Goal: Task Accomplishment & Management: Complete application form

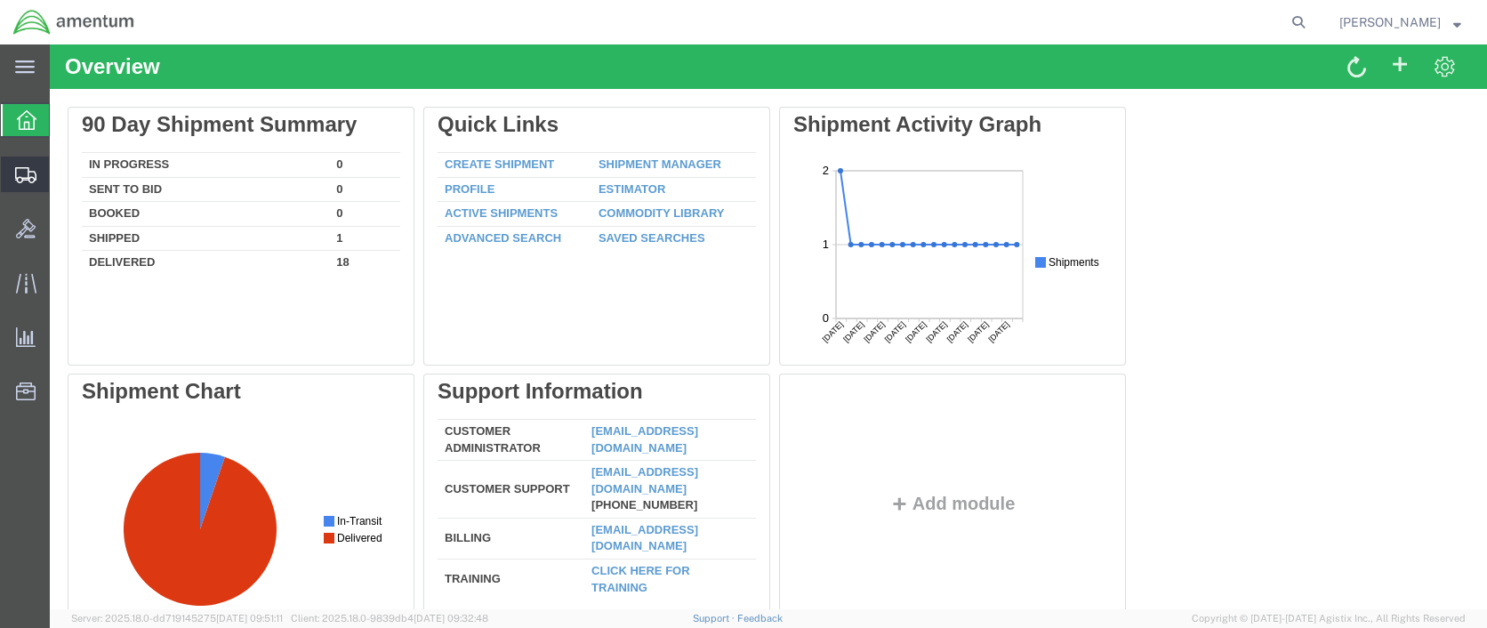
click at [0, 0] on span "Create Shipment" at bounding box center [0, 0] width 0 height 0
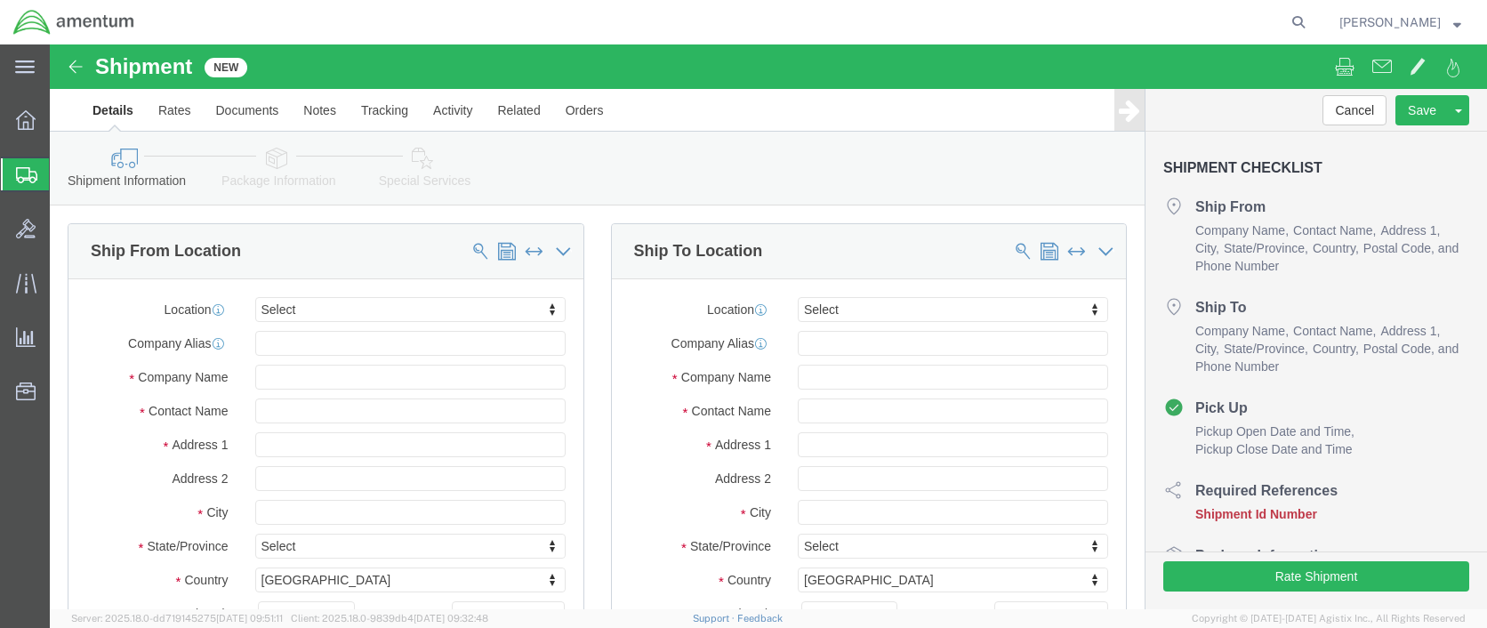
select select
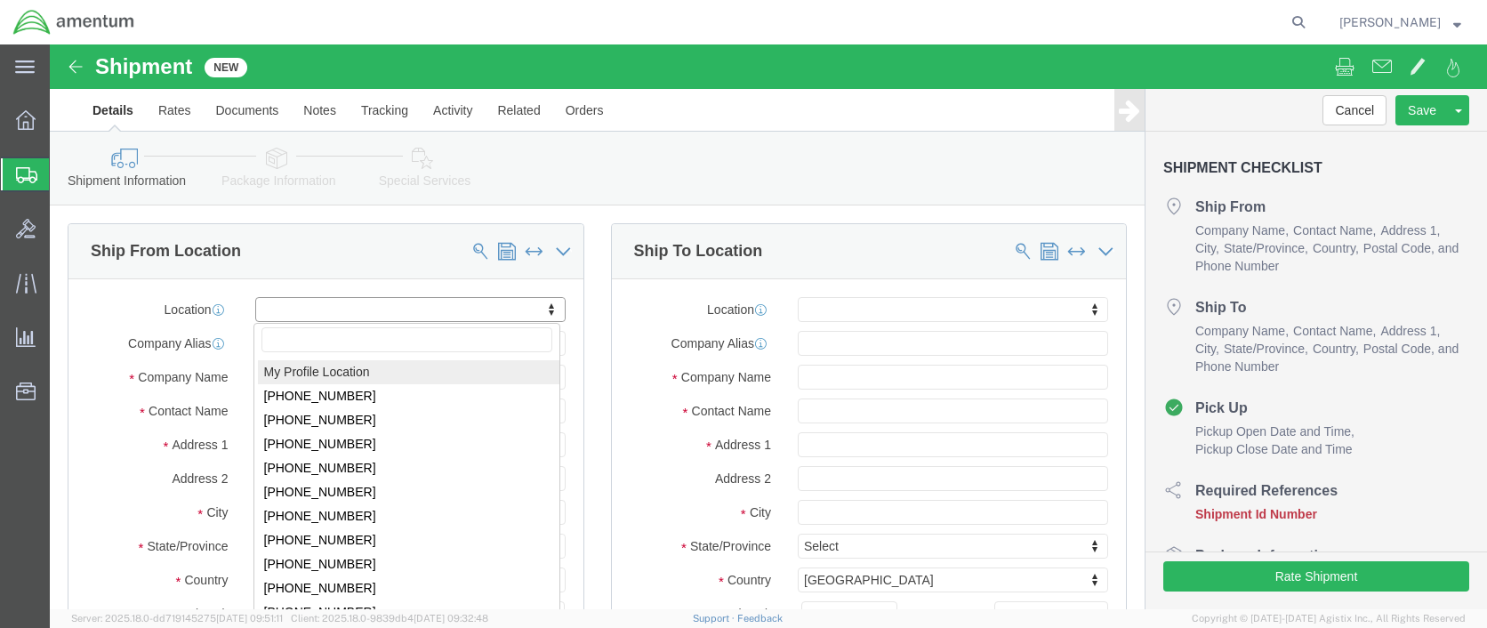
click body "Shipment New Details Rates Documents Notes Tracking Activity Related Orders Can…"
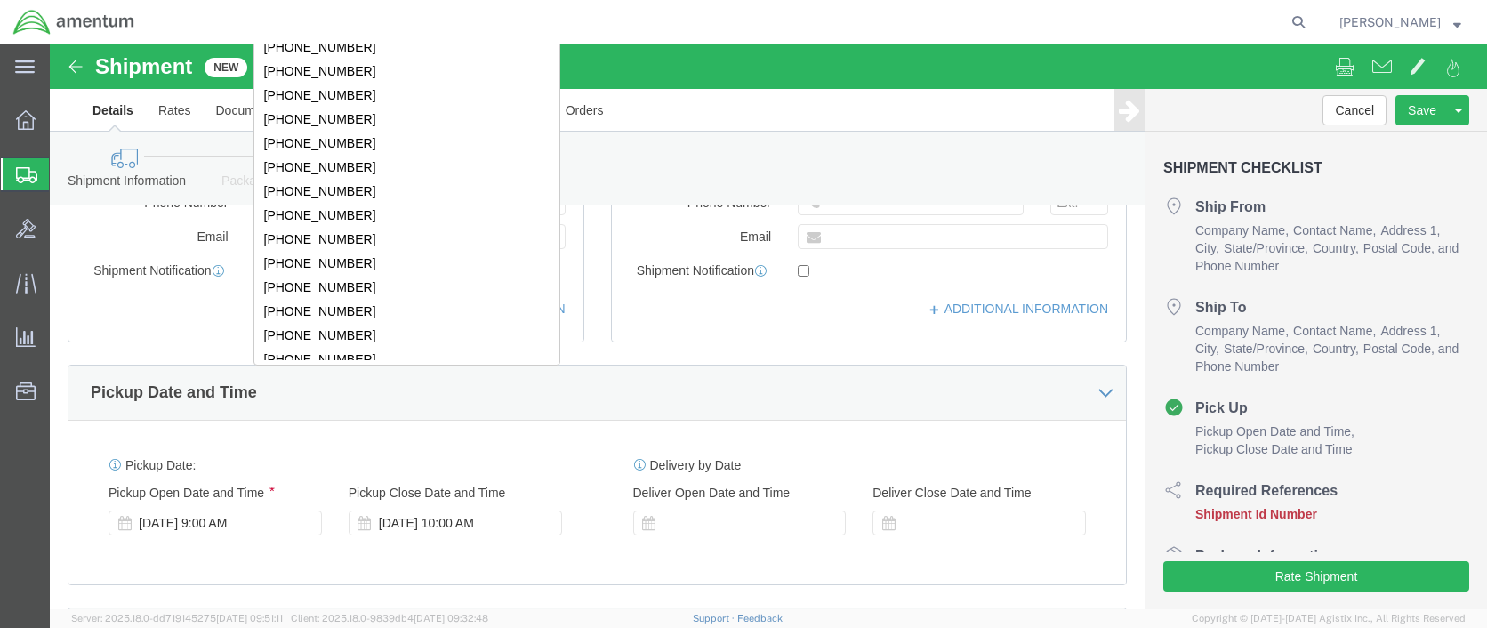
scroll to position [2223, 0]
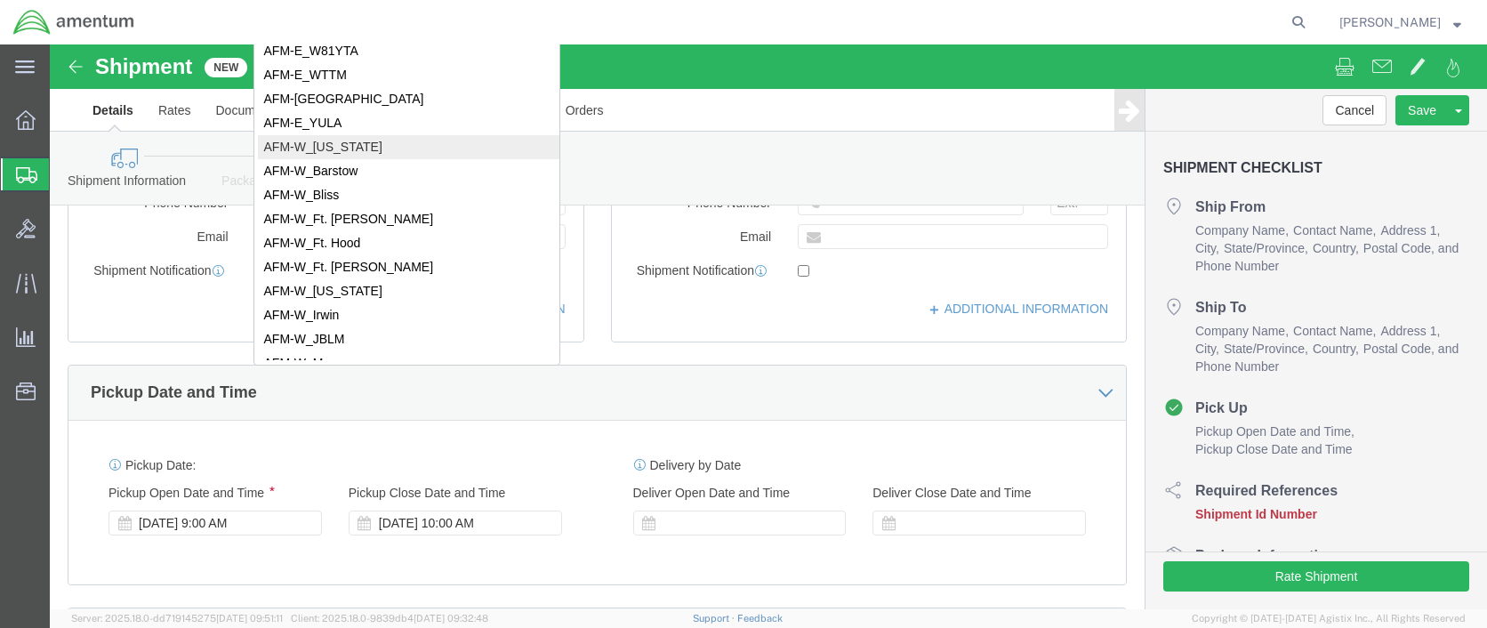
select select "59333"
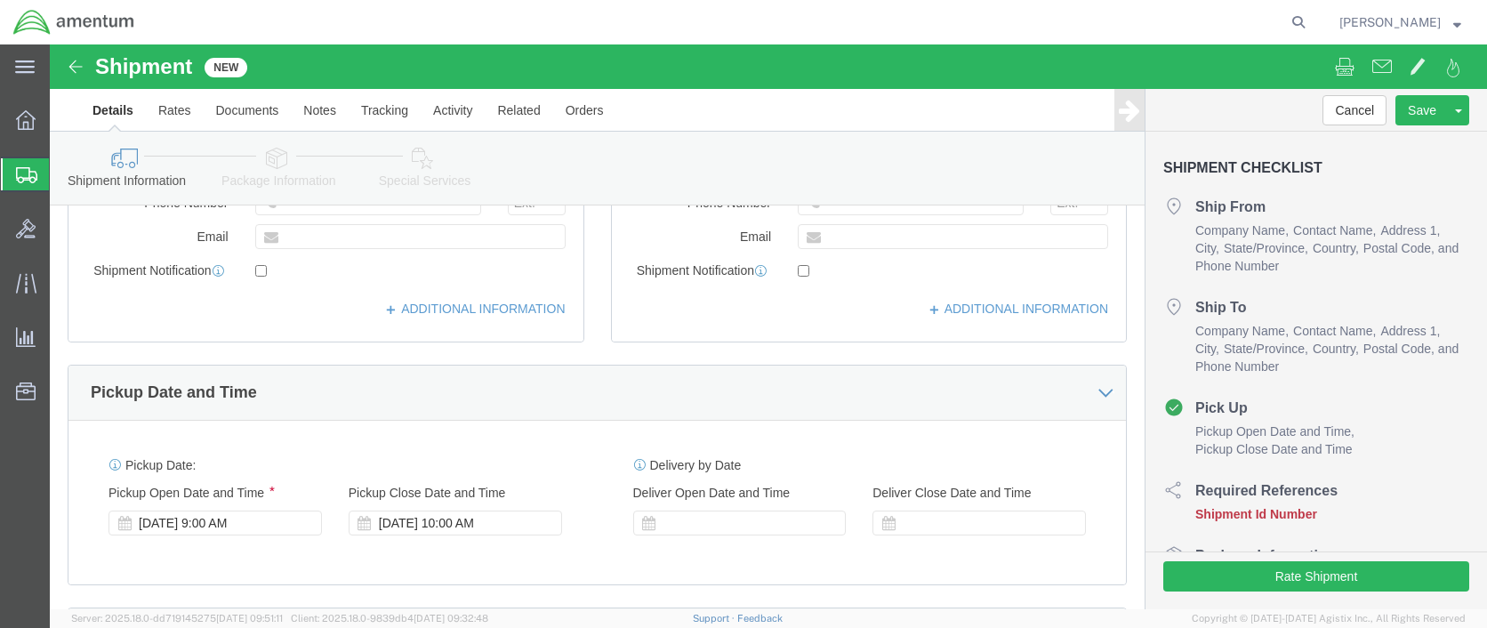
select select "AK"
click input "text"
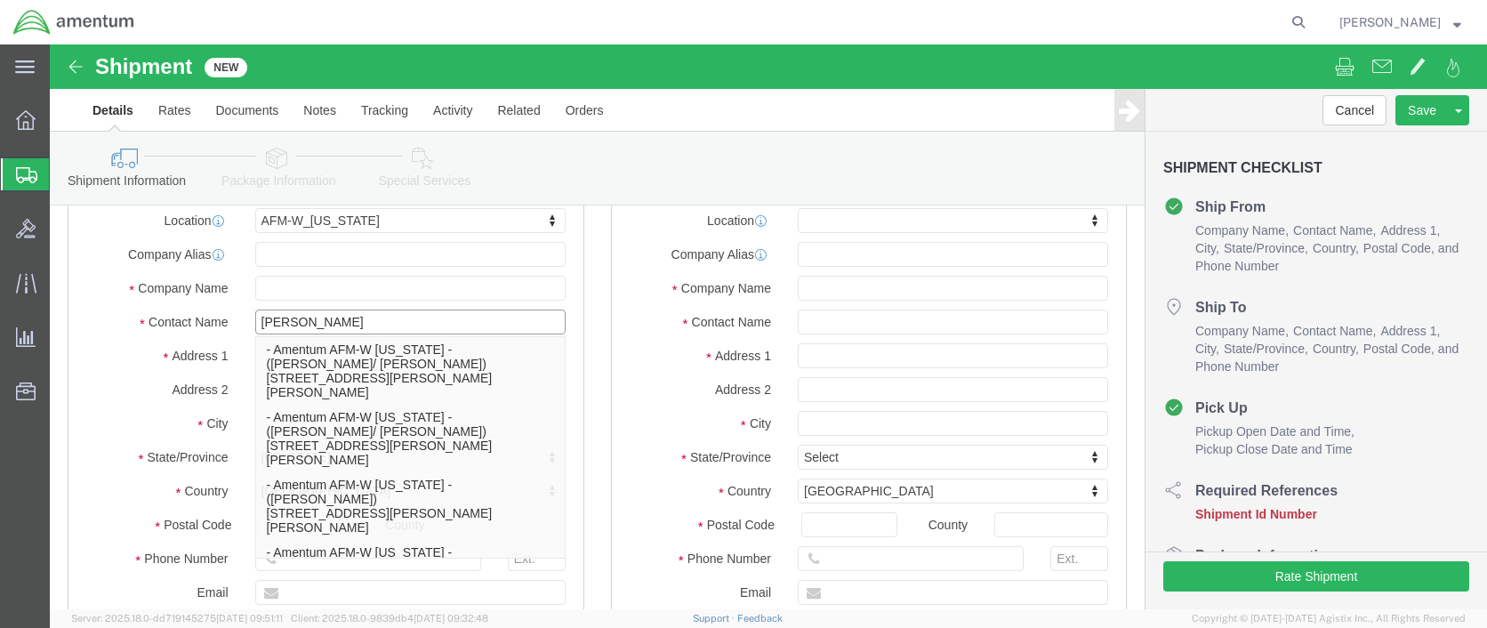
type input "[PERSON_NAME]"
click div "Ship To Location Location My Profile Location 1002-4122-6 1006-5256-0 1026-8910…"
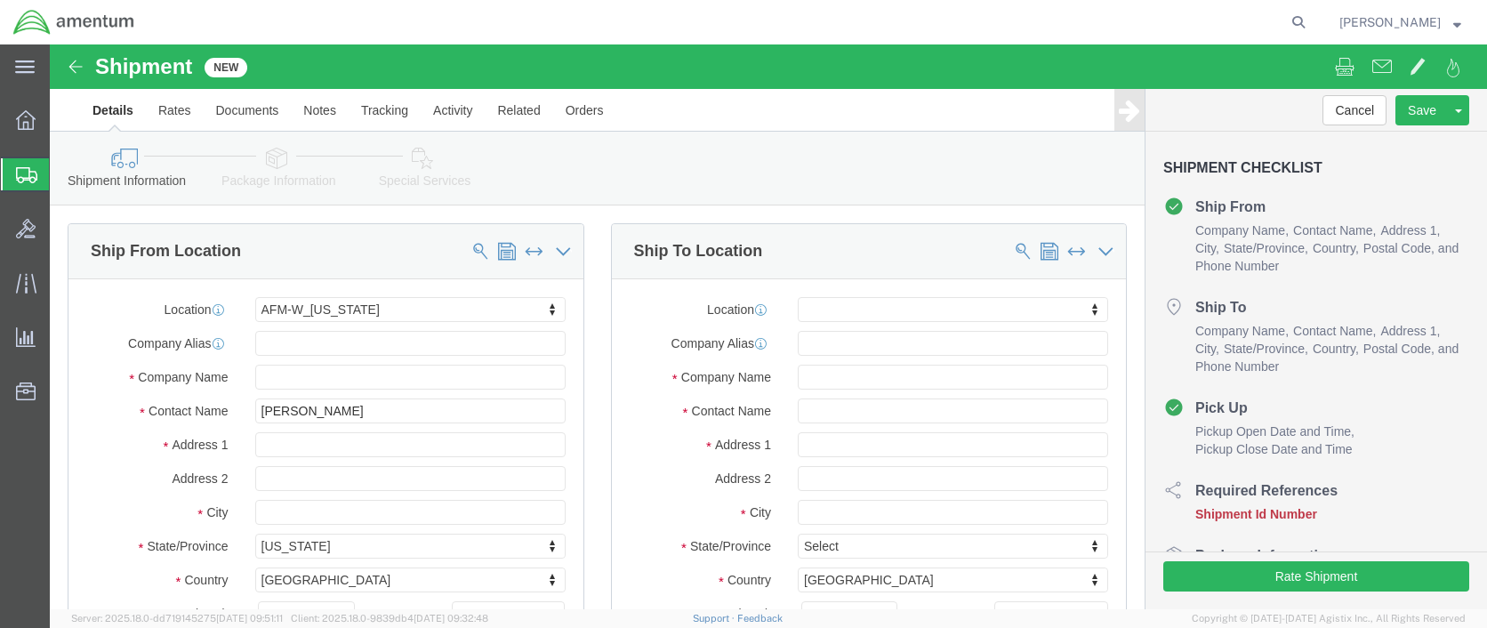
scroll to position [178, 0]
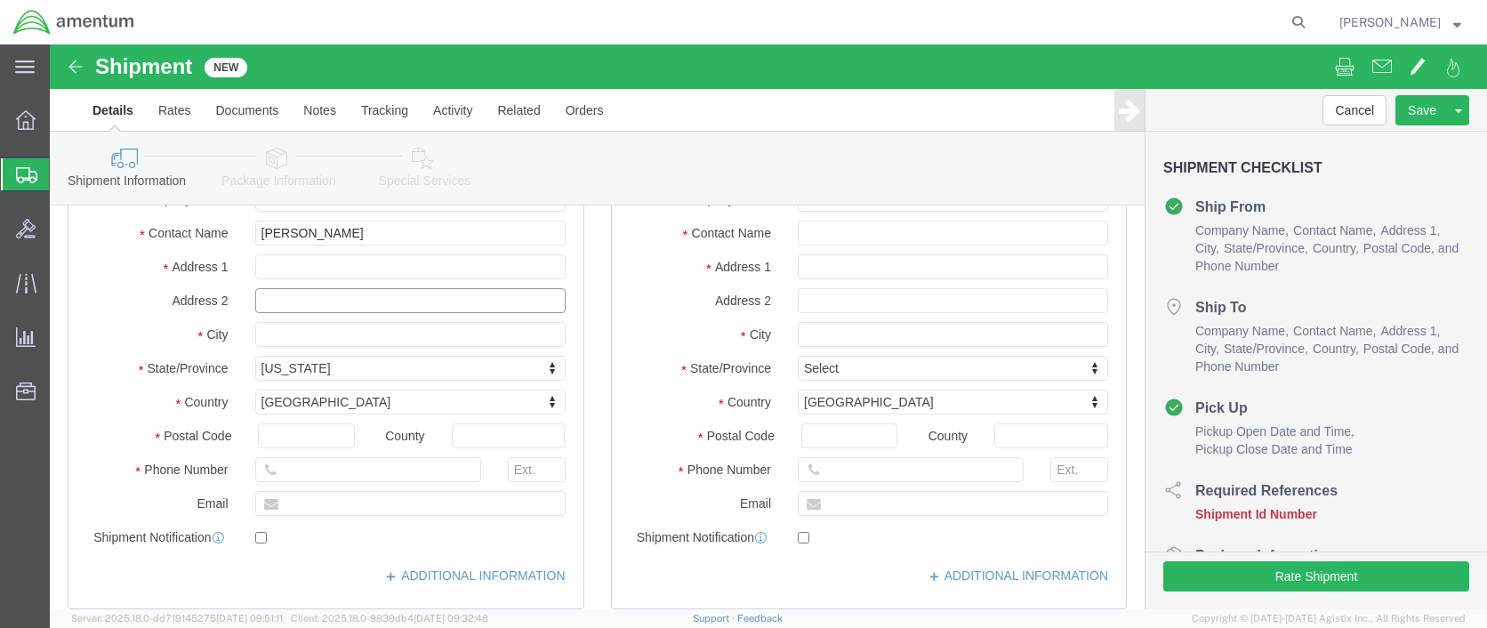
click input "text"
type input "Hanger 7, Rm 125"
click input "text"
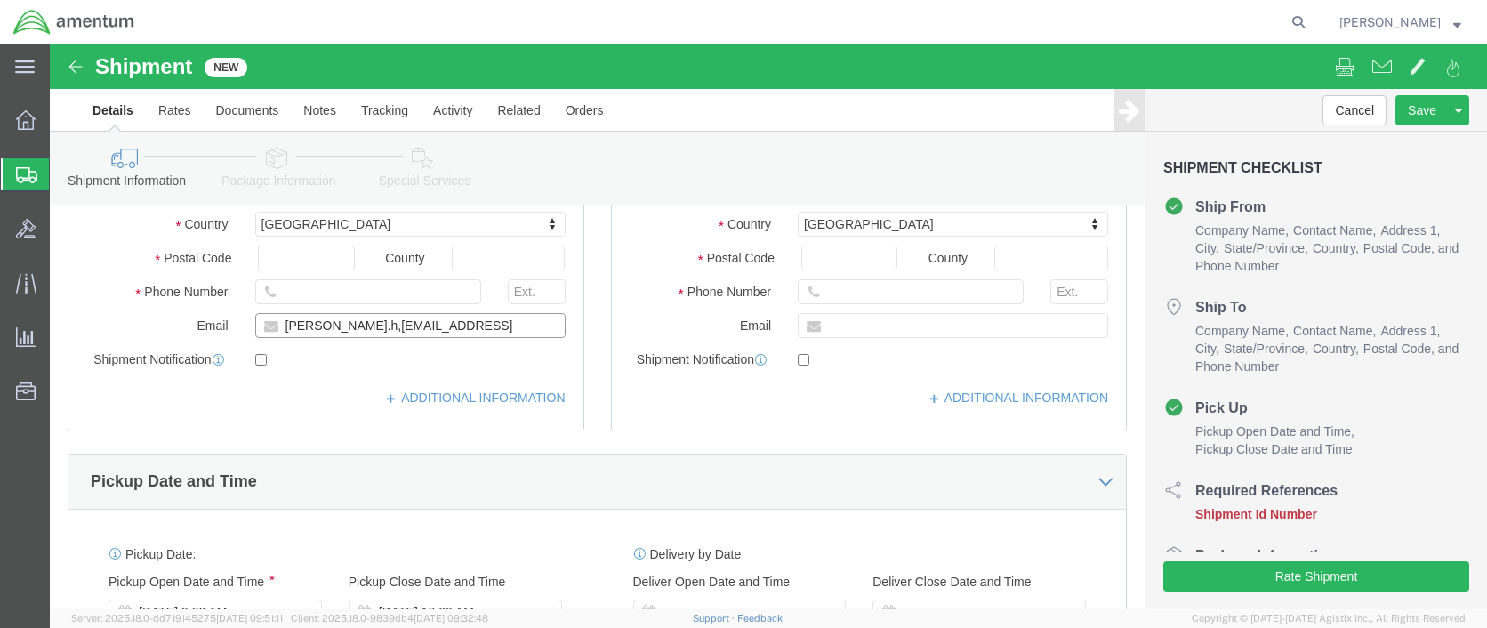
type input "james.h,spear6.ctr@army.mil"
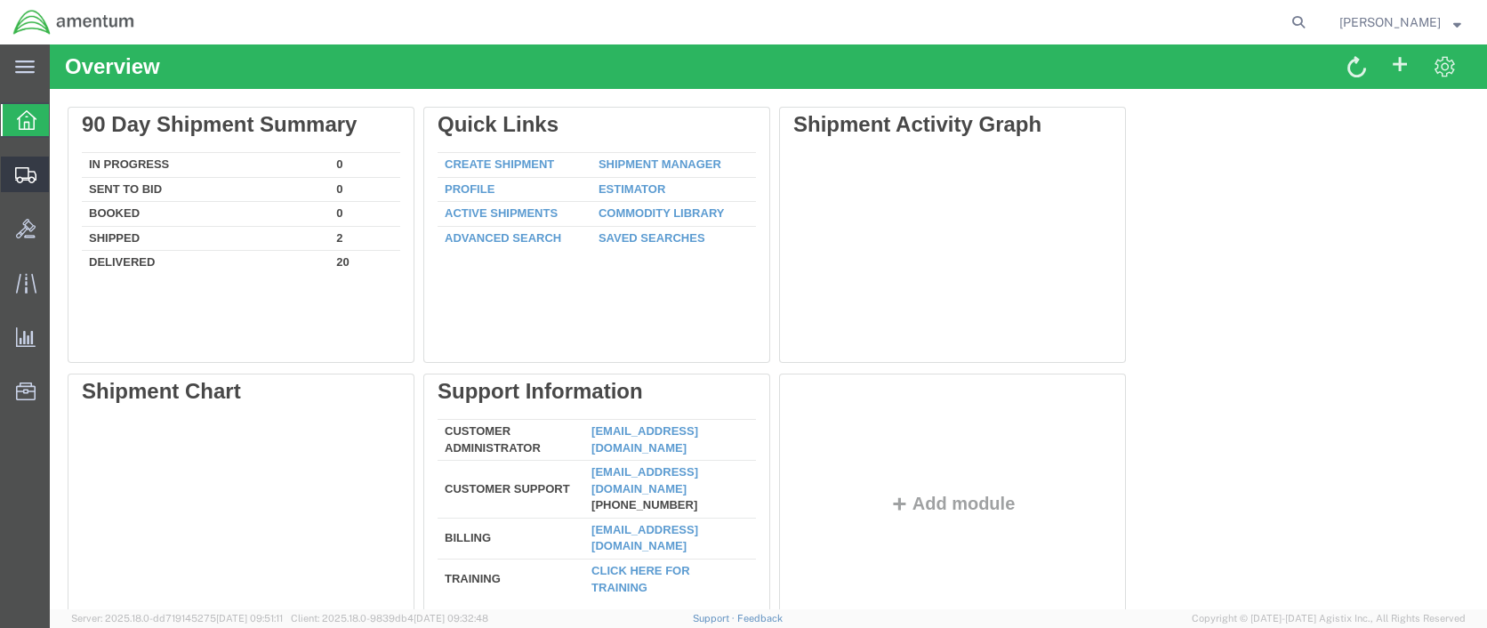
click at [0, 0] on span "Create Shipment" at bounding box center [0, 0] width 0 height 0
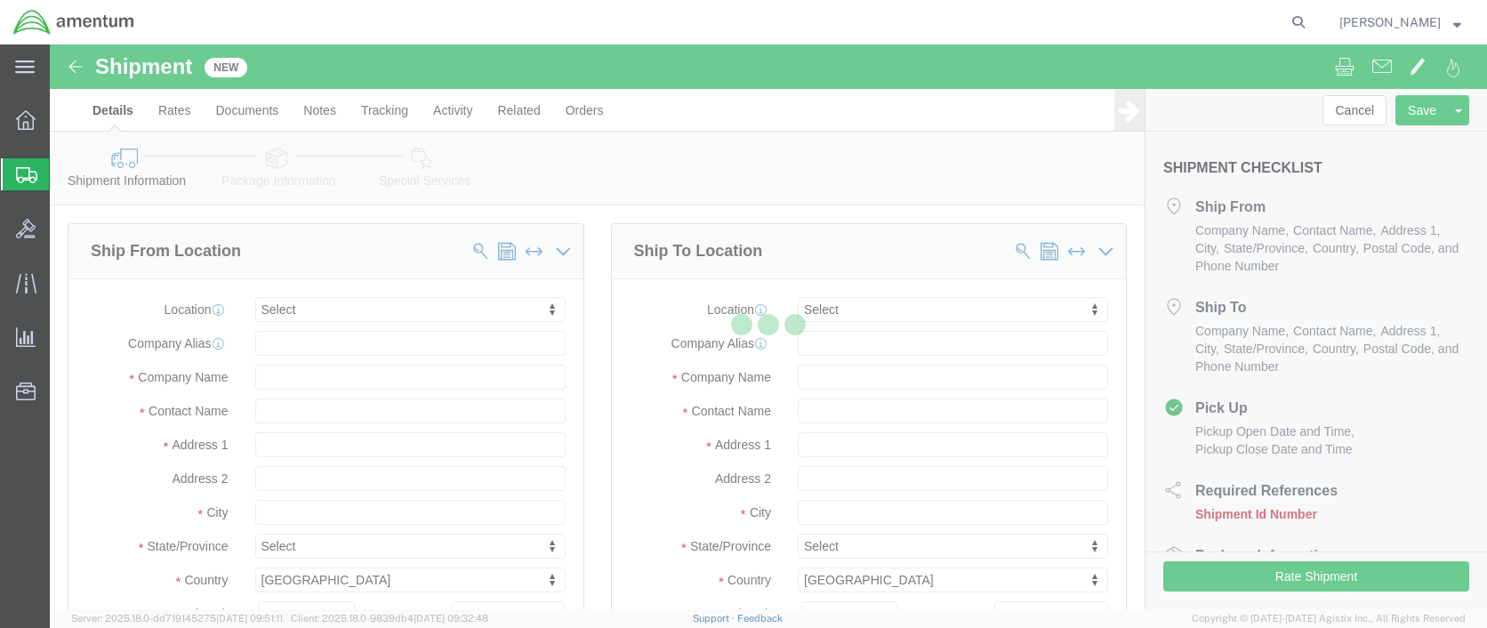
select select
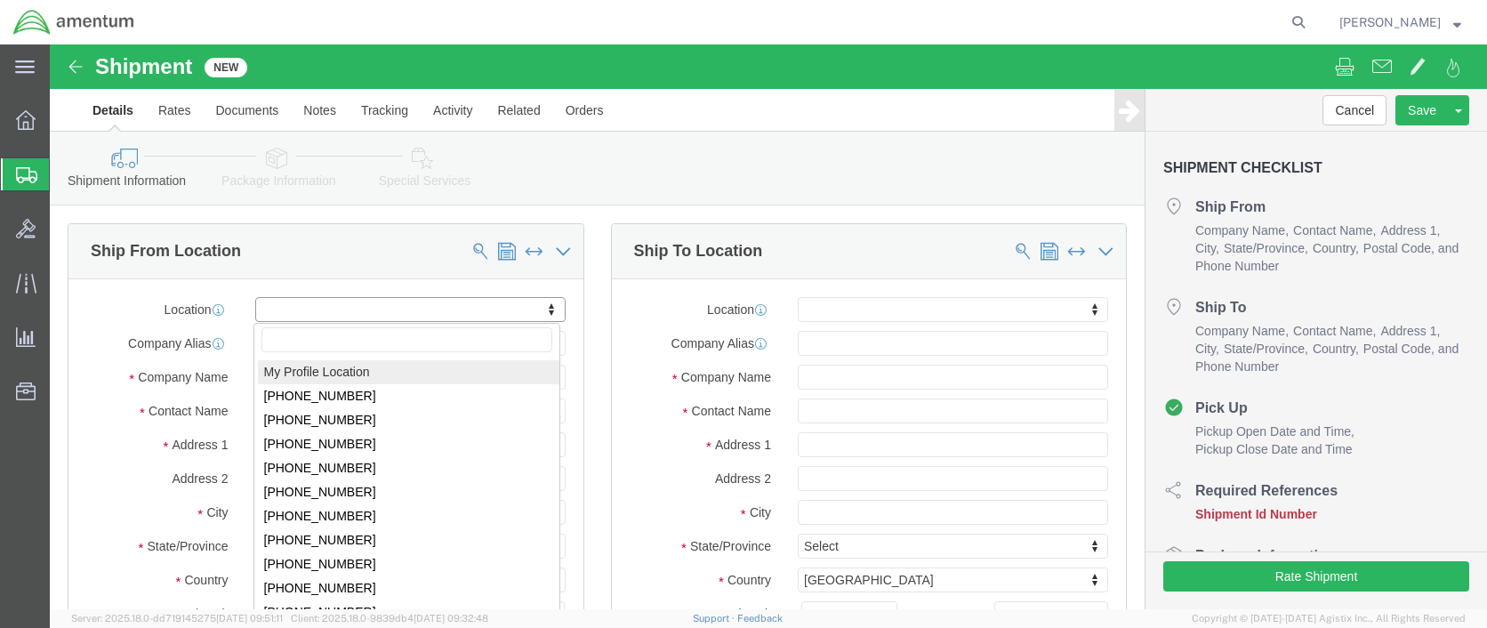
click body "Shipment New Details Rates Documents Notes Tracking Activity Related Orders Can…"
select select "59333"
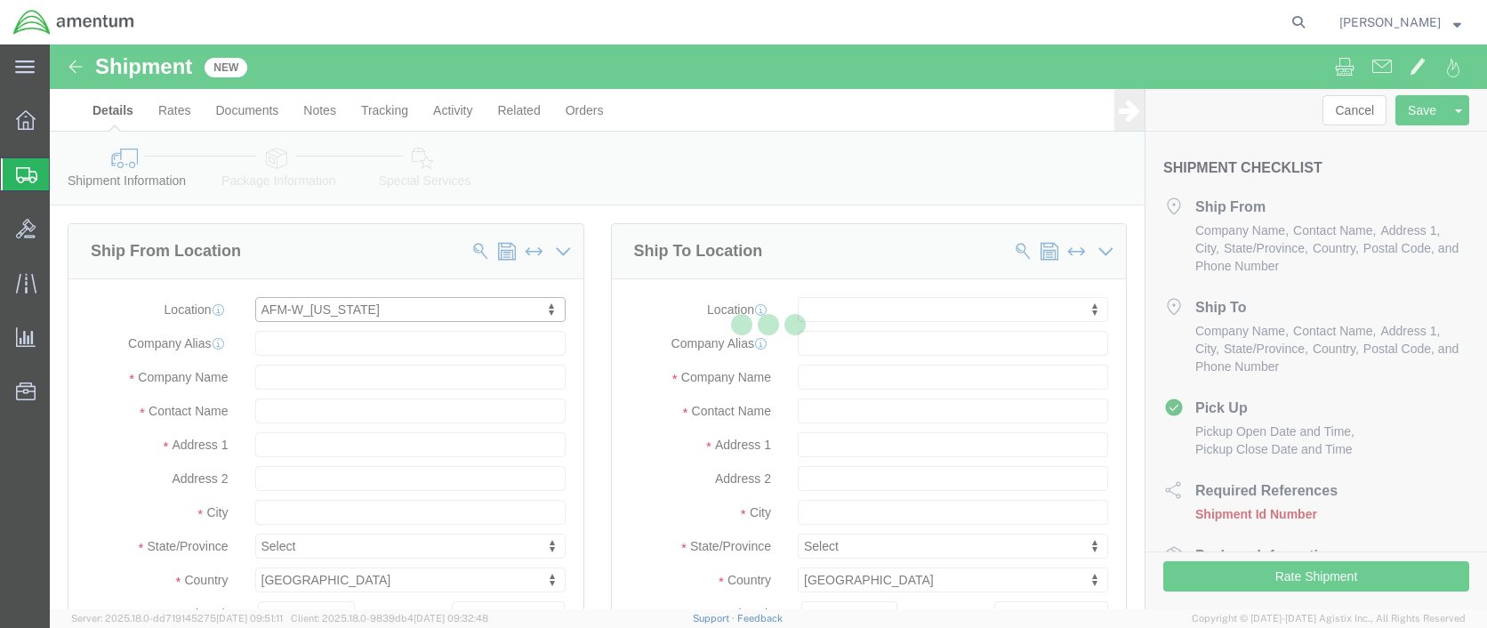
select select "AK"
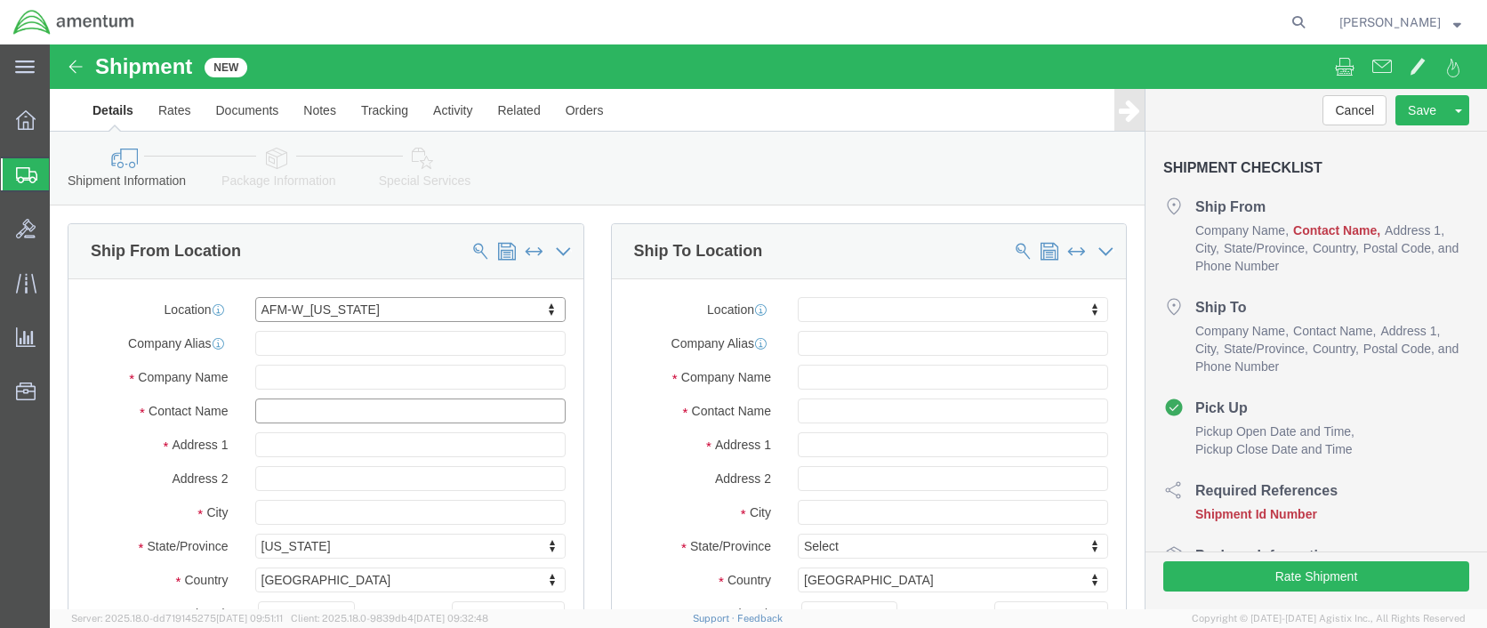
click input "text"
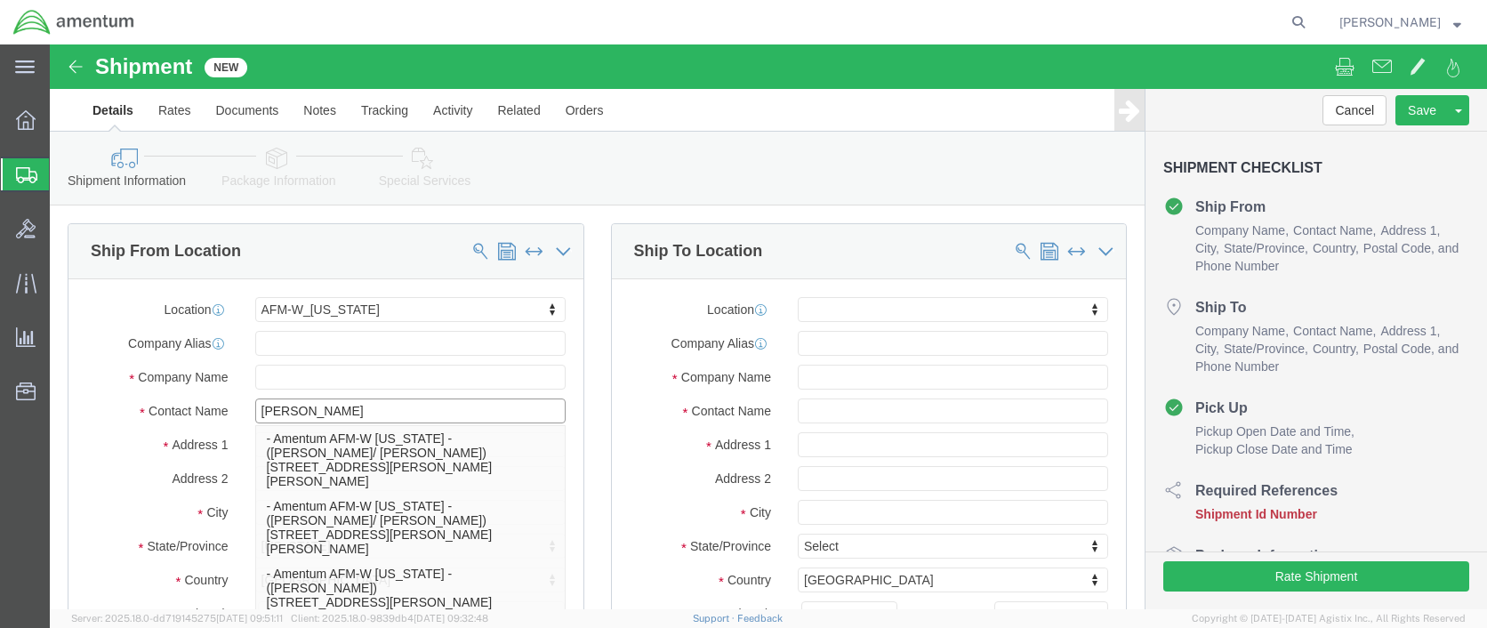
type input "[PERSON_NAME]"
click div "Ship From Location Location AFM-W_[US_STATE] My Profile Location [PHONE_NUMBER]…"
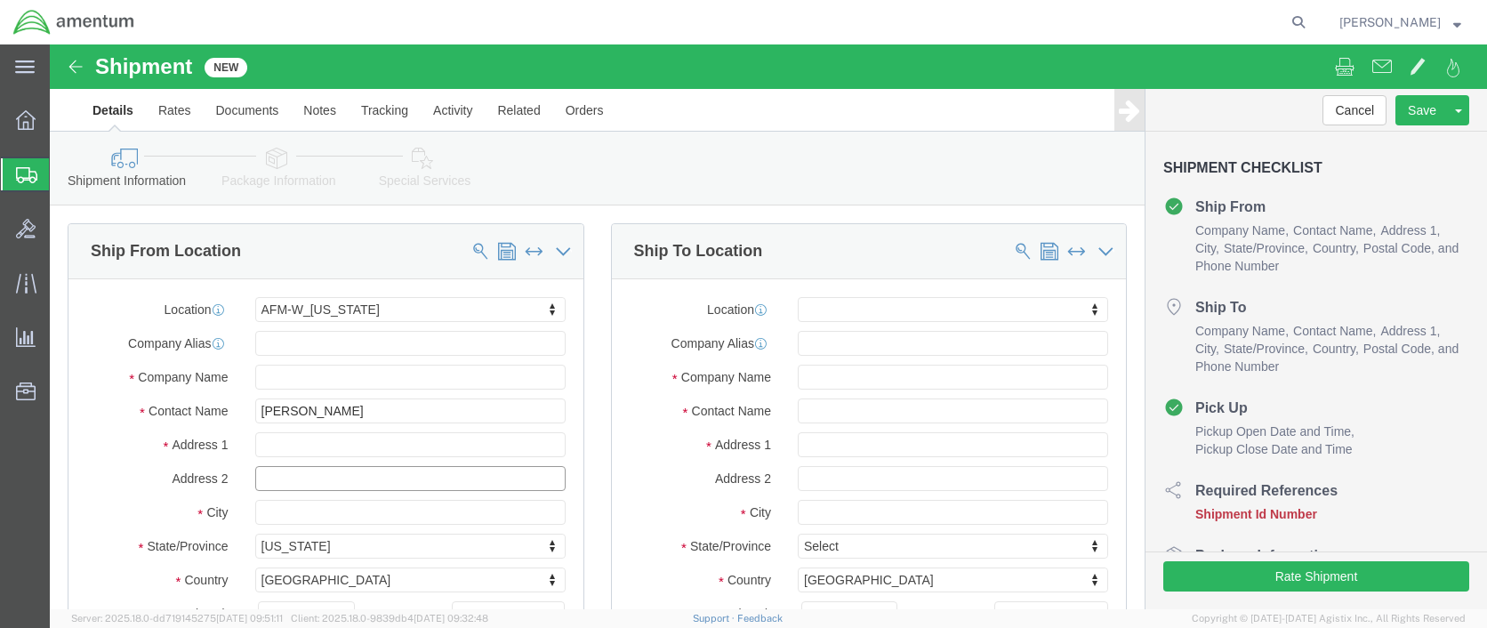
click input "text"
type input "Hanger 7, Rm 125"
click input "text"
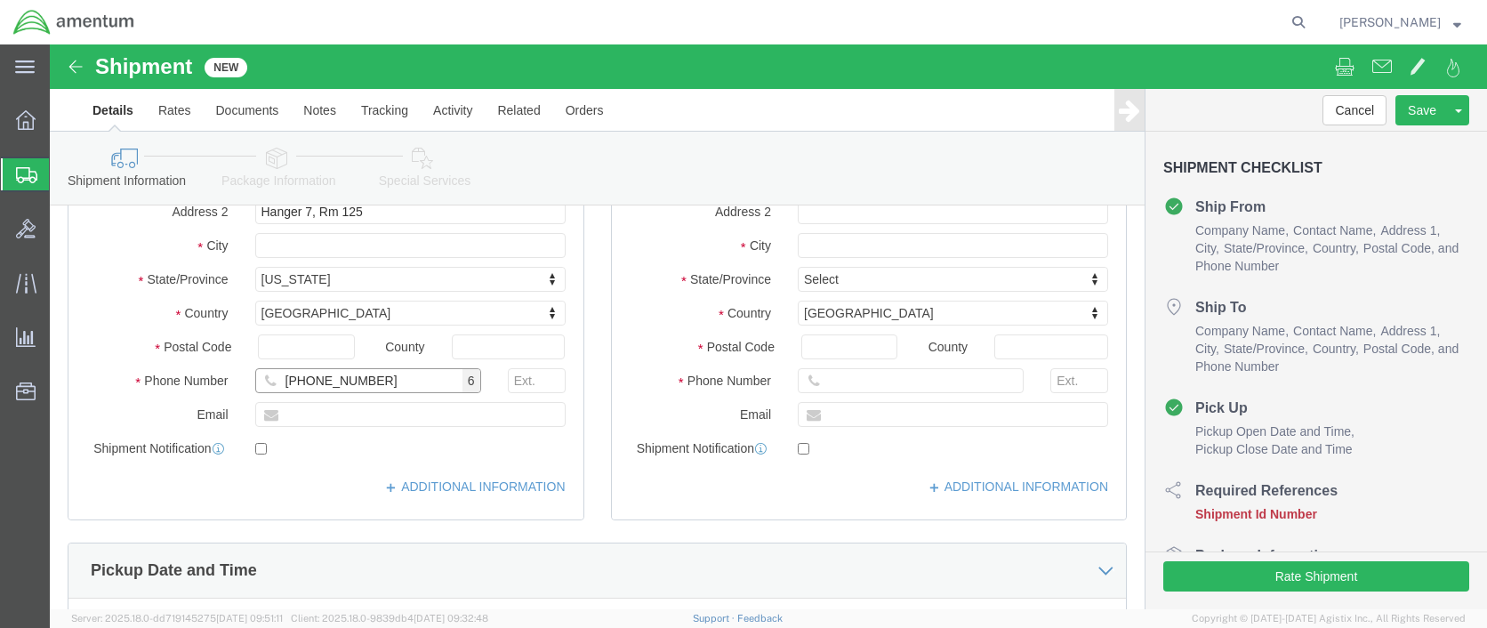
type input "[PHONE_NUMBER]"
click input "text"
type input "[PERSON_NAME][EMAIL_ADDRESS][DOMAIN_NAME]"
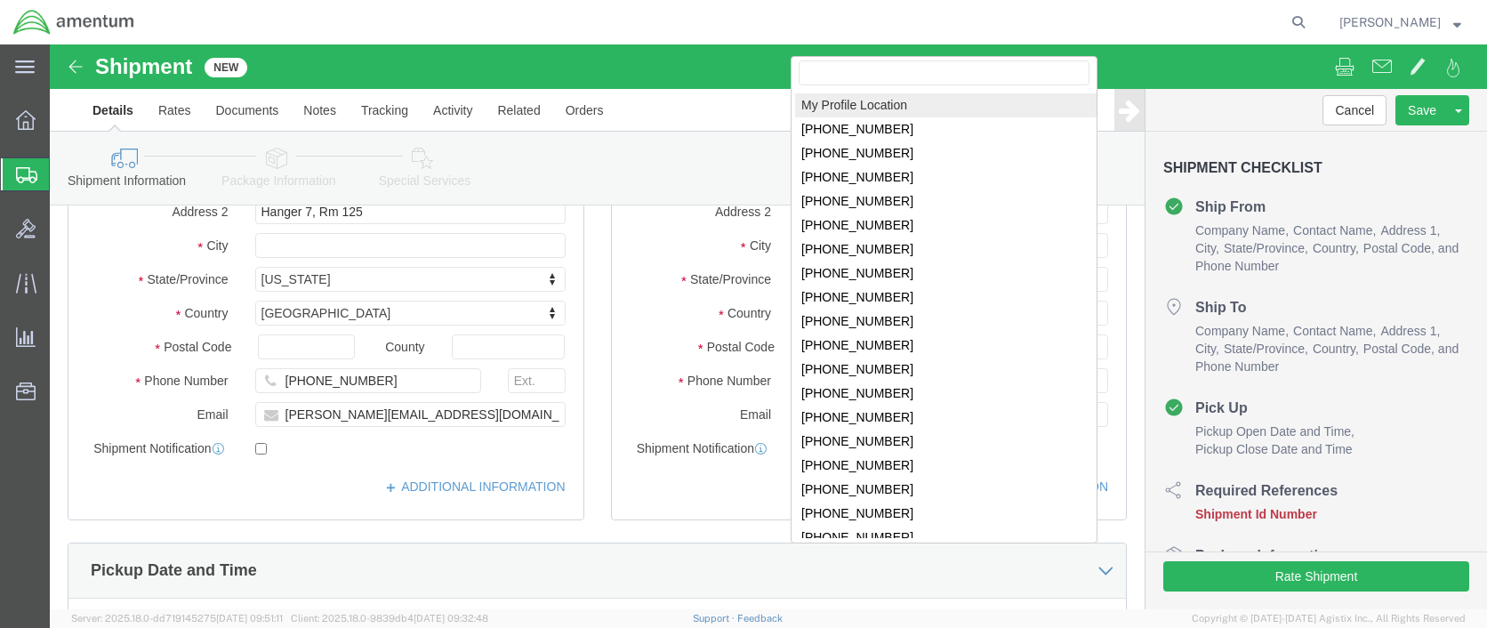
click body "Shipment New Details Rates Documents Notes Tracking Activity Related Orders Can…"
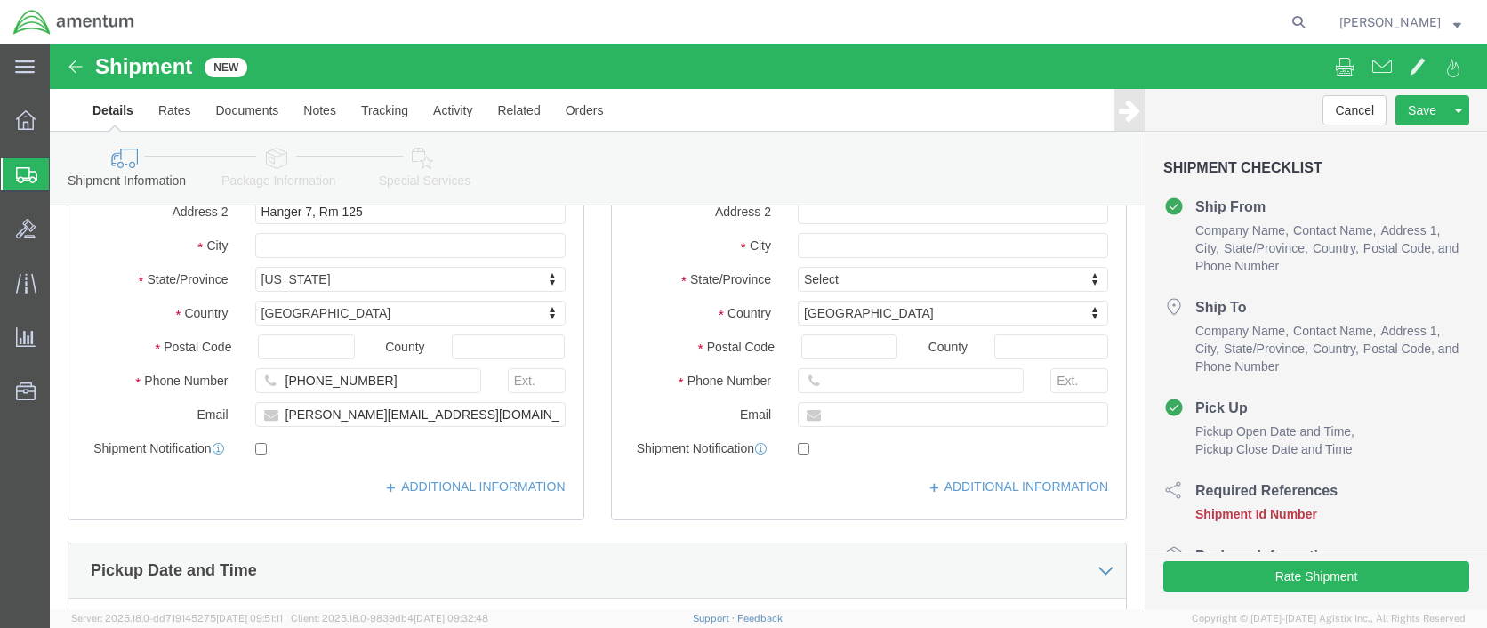
click body "Shipment New Details Rates Documents Notes Tracking Activity Related Orders Can…"
click input "text"
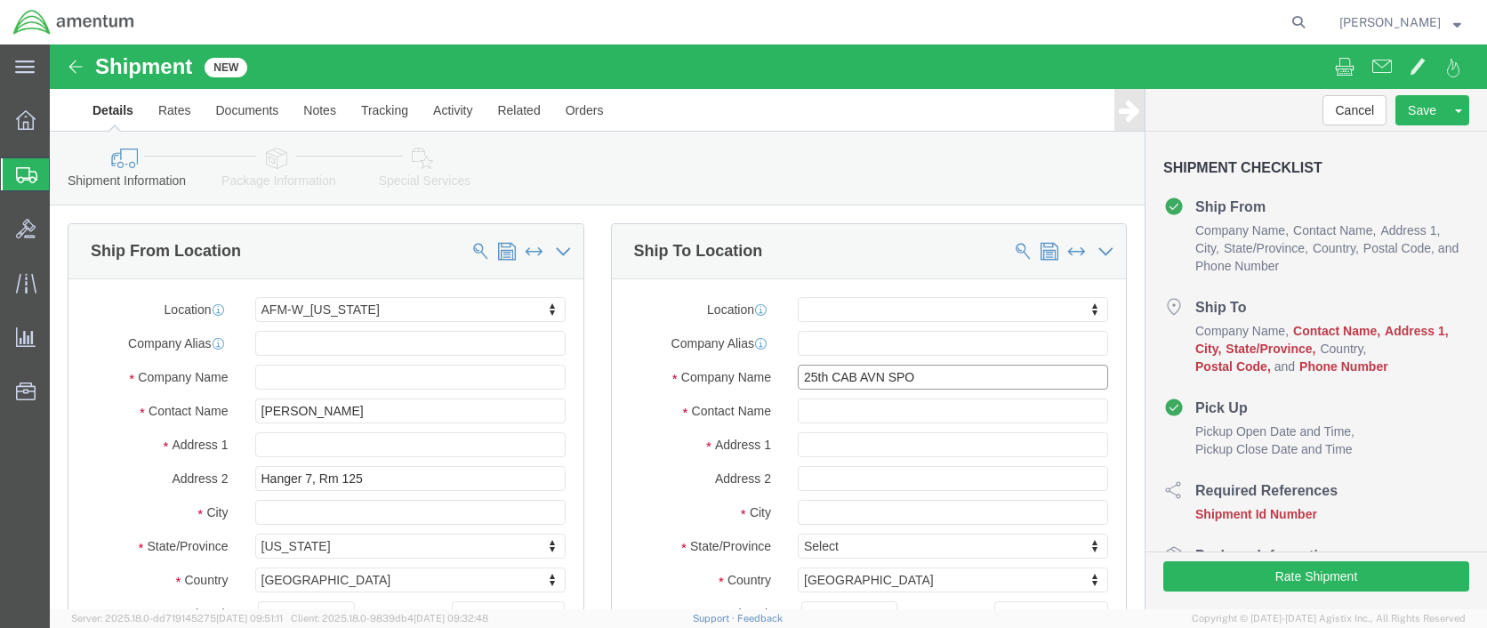
type input "25th CAB AVN SPO"
click input "text"
type input "[PERSON_NAME]/[PERSON_NAME]"
click input "text"
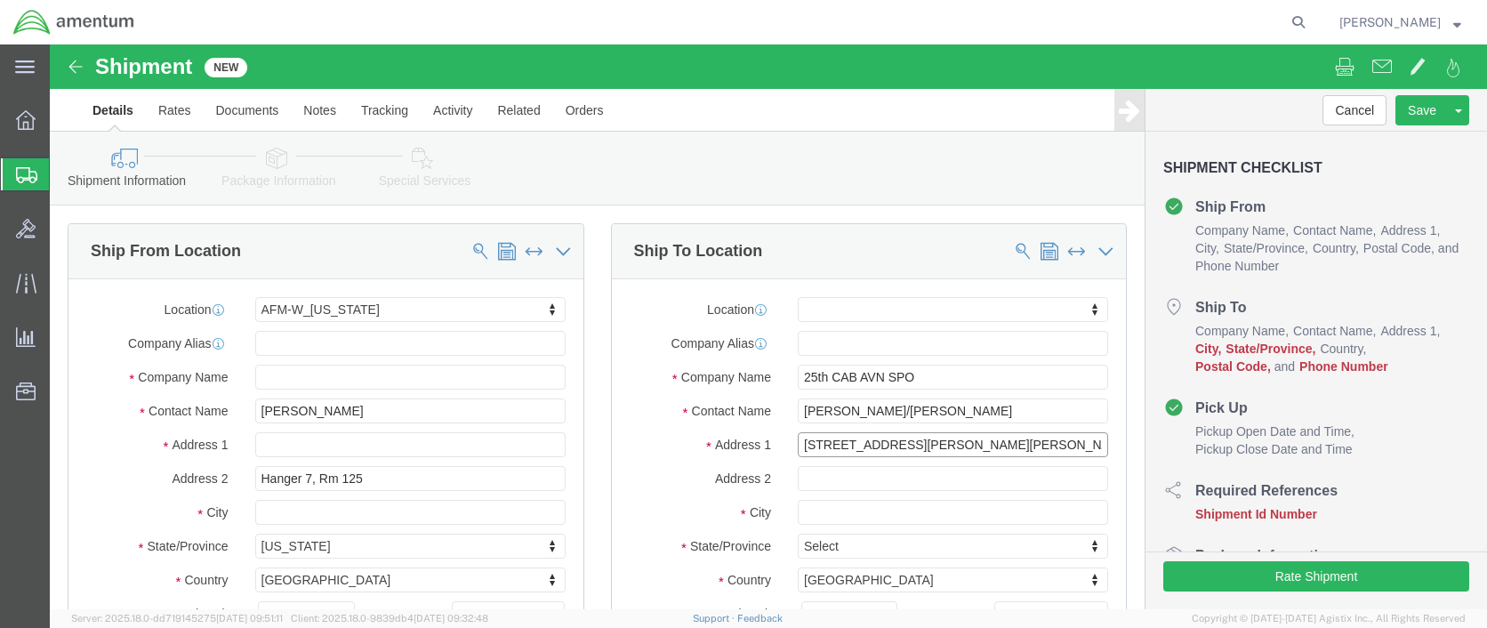
type input "[STREET_ADDRESS][PERSON_NAME][PERSON_NAME]"
click input "text"
type input "W"
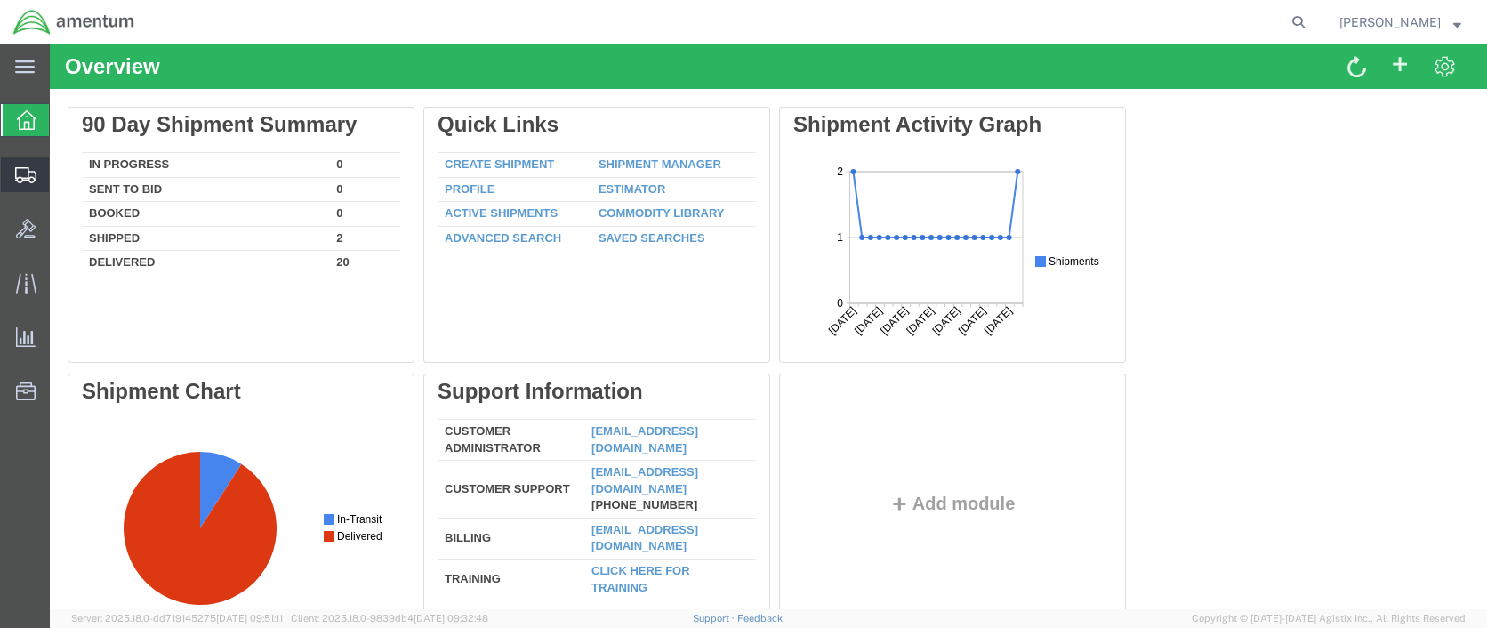
click at [25, 180] on icon at bounding box center [25, 175] width 21 height 16
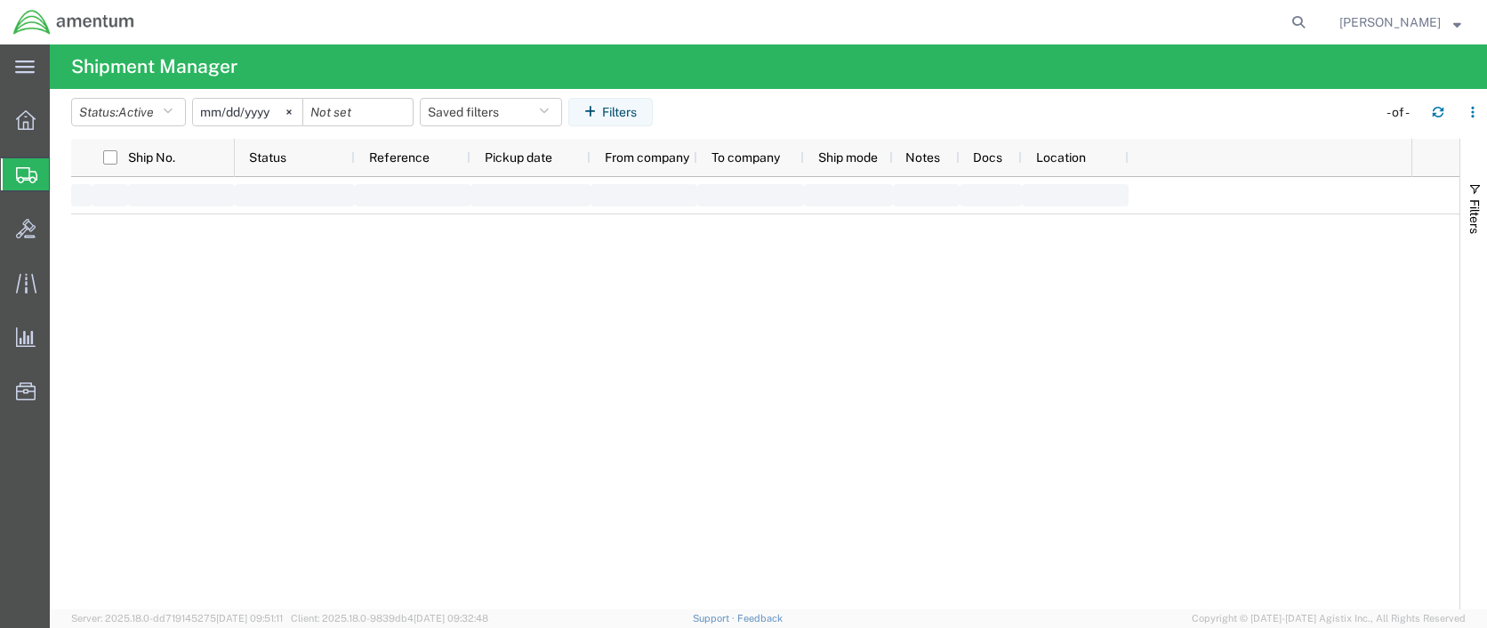
click at [0, 0] on span "Create Shipment" at bounding box center [0, 0] width 0 height 0
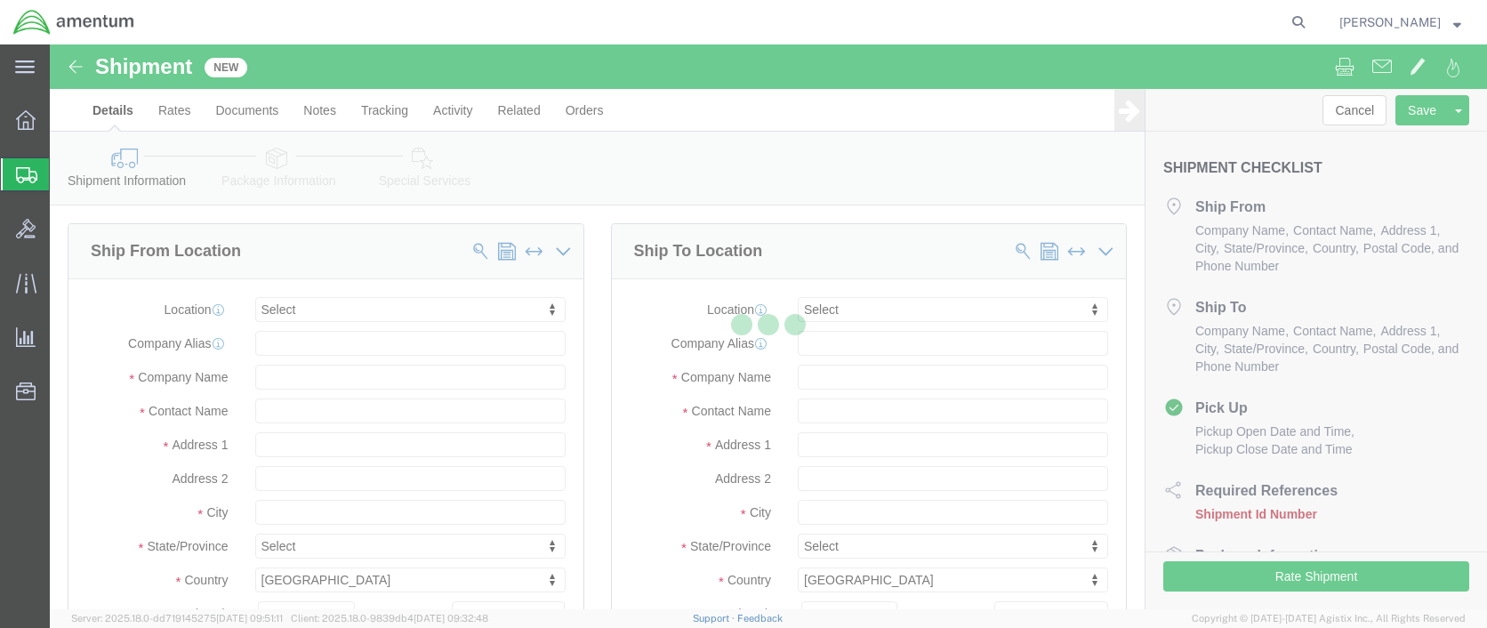
select select
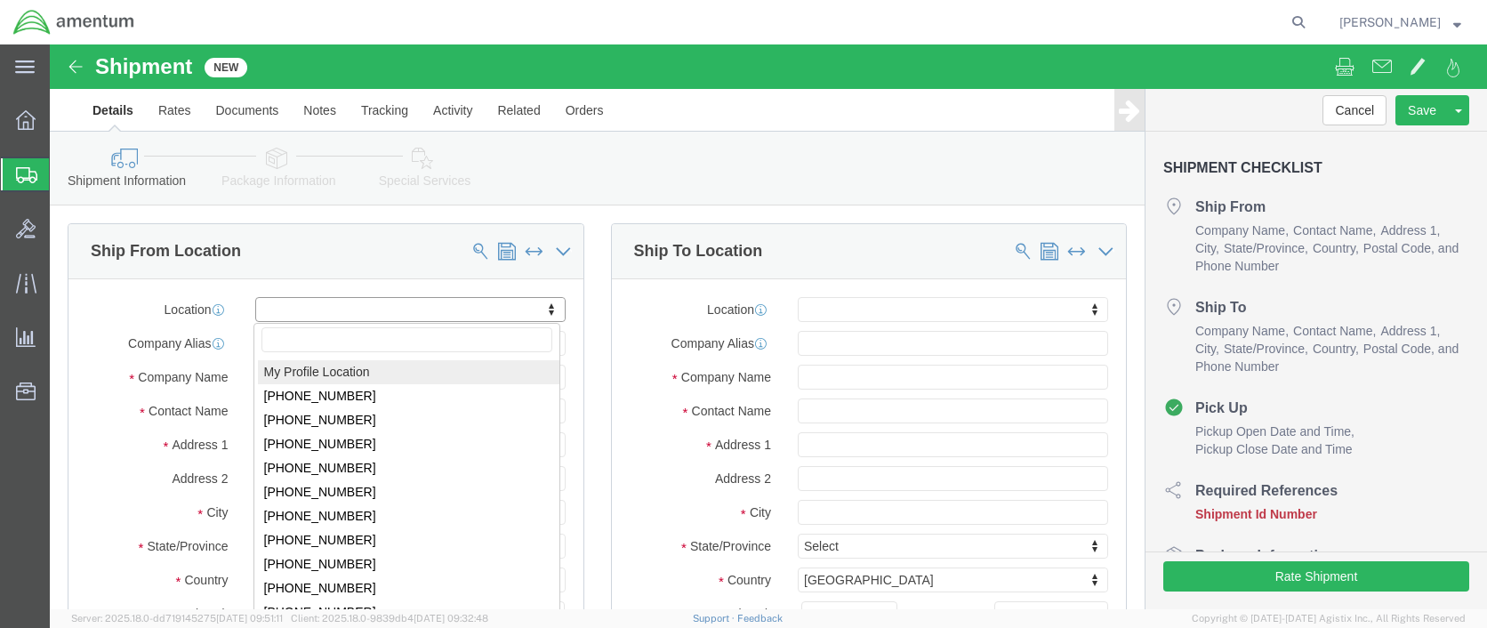
click body "Shipment New Details Rates Documents Notes Tracking Activity Related Orders Can…"
select select "59333"
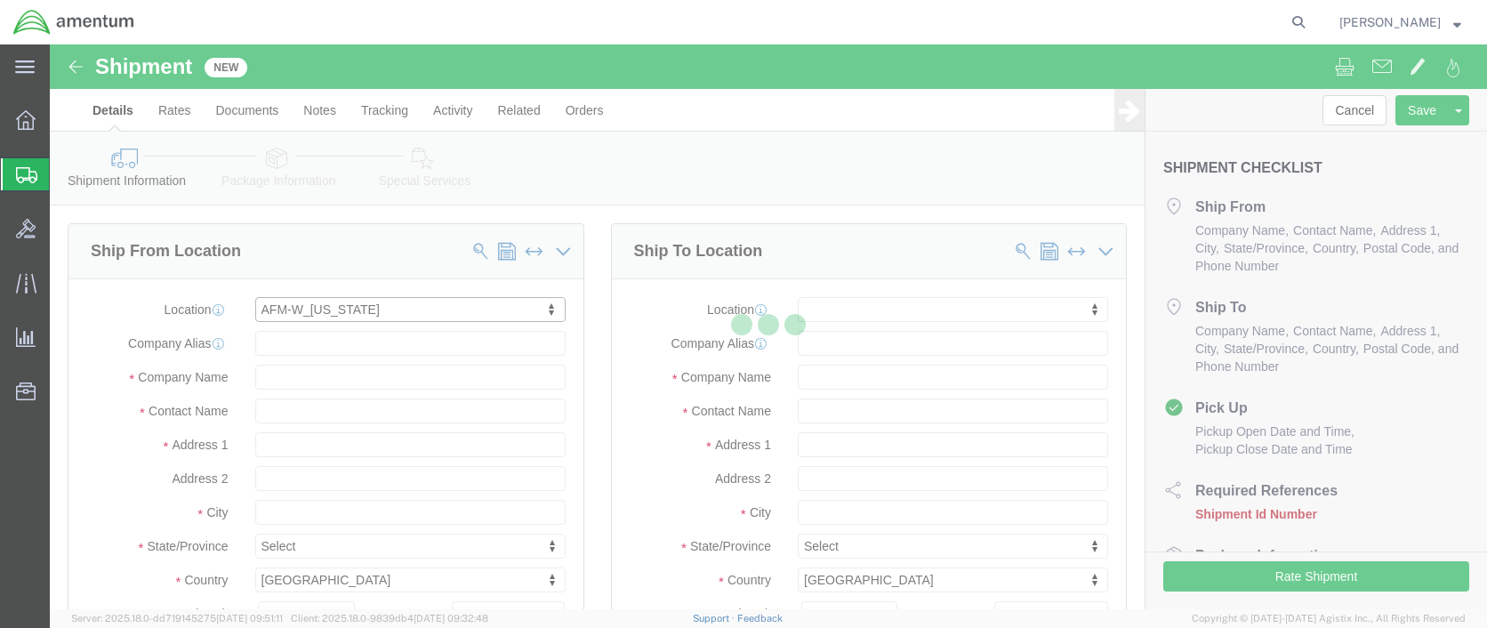
select select "AK"
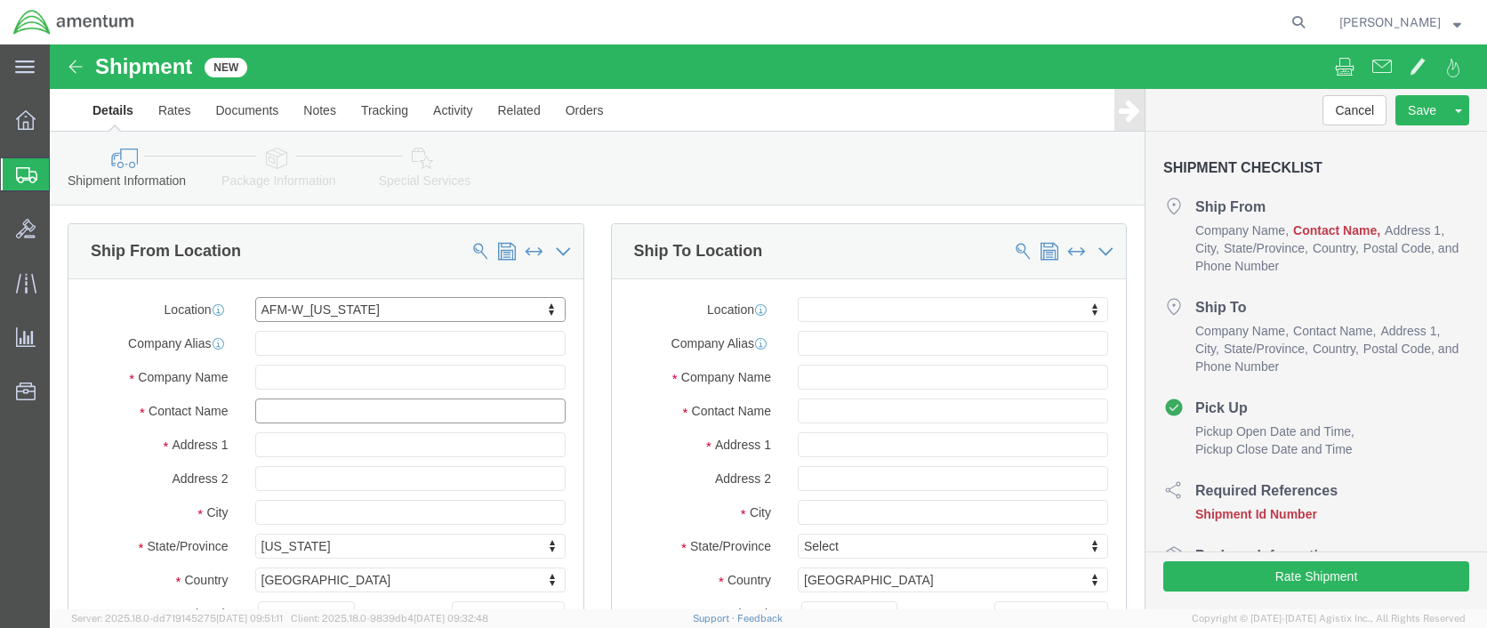
click input "text"
type input "[PERSON_NAME]"
click input "text"
type input "1"
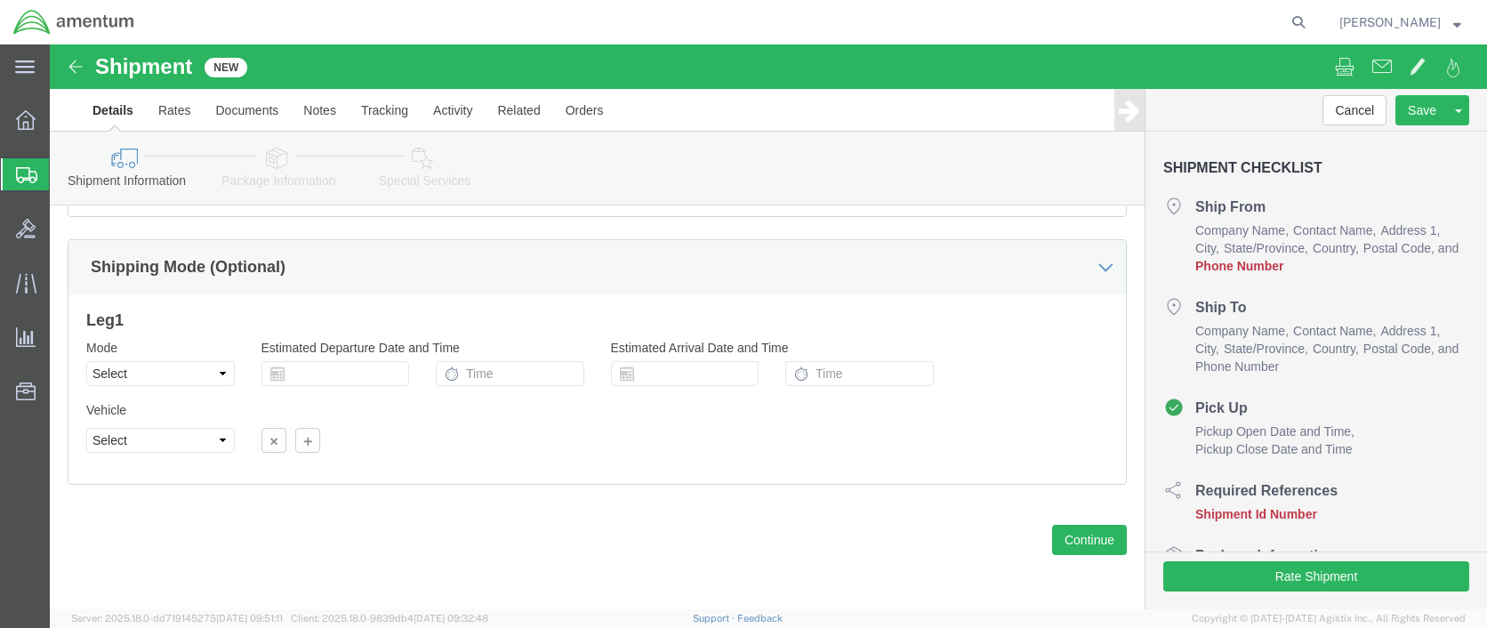
click input "text"
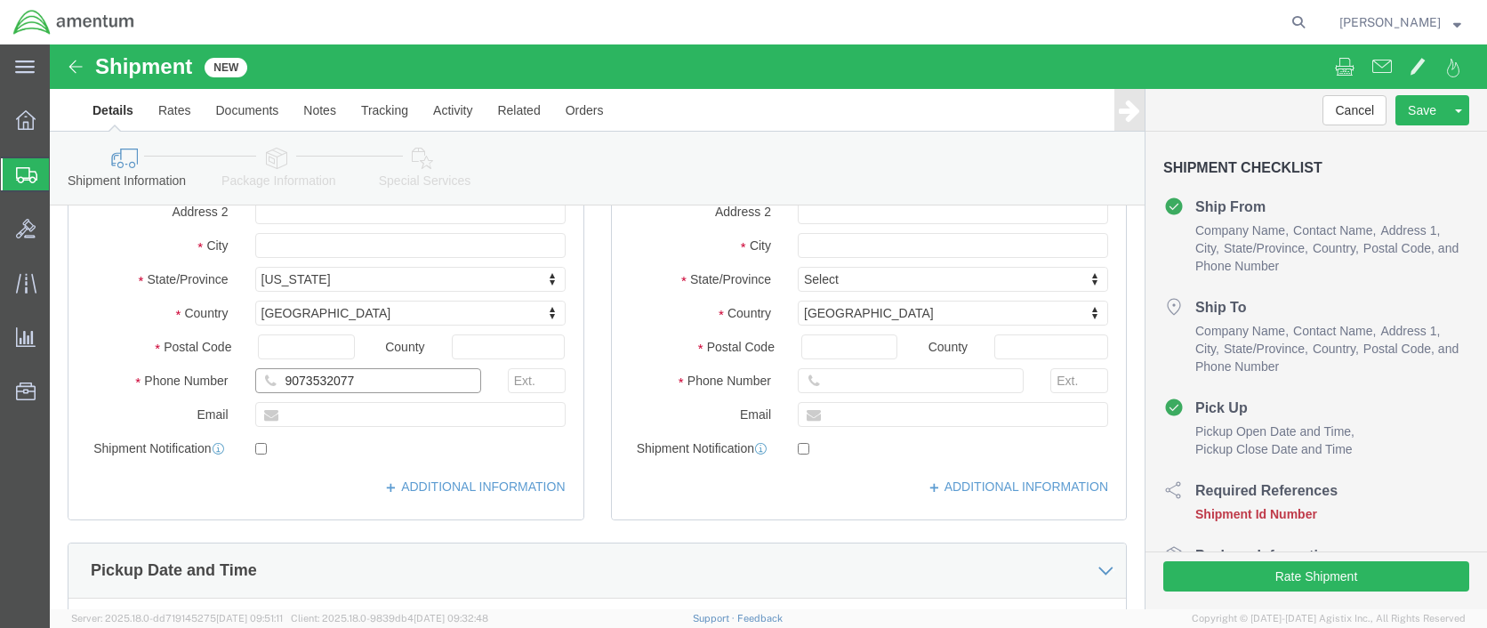
type input "9073532077"
click input "text"
type input "Jennifer"
